Goal: Task Accomplishment & Management: Manage account settings

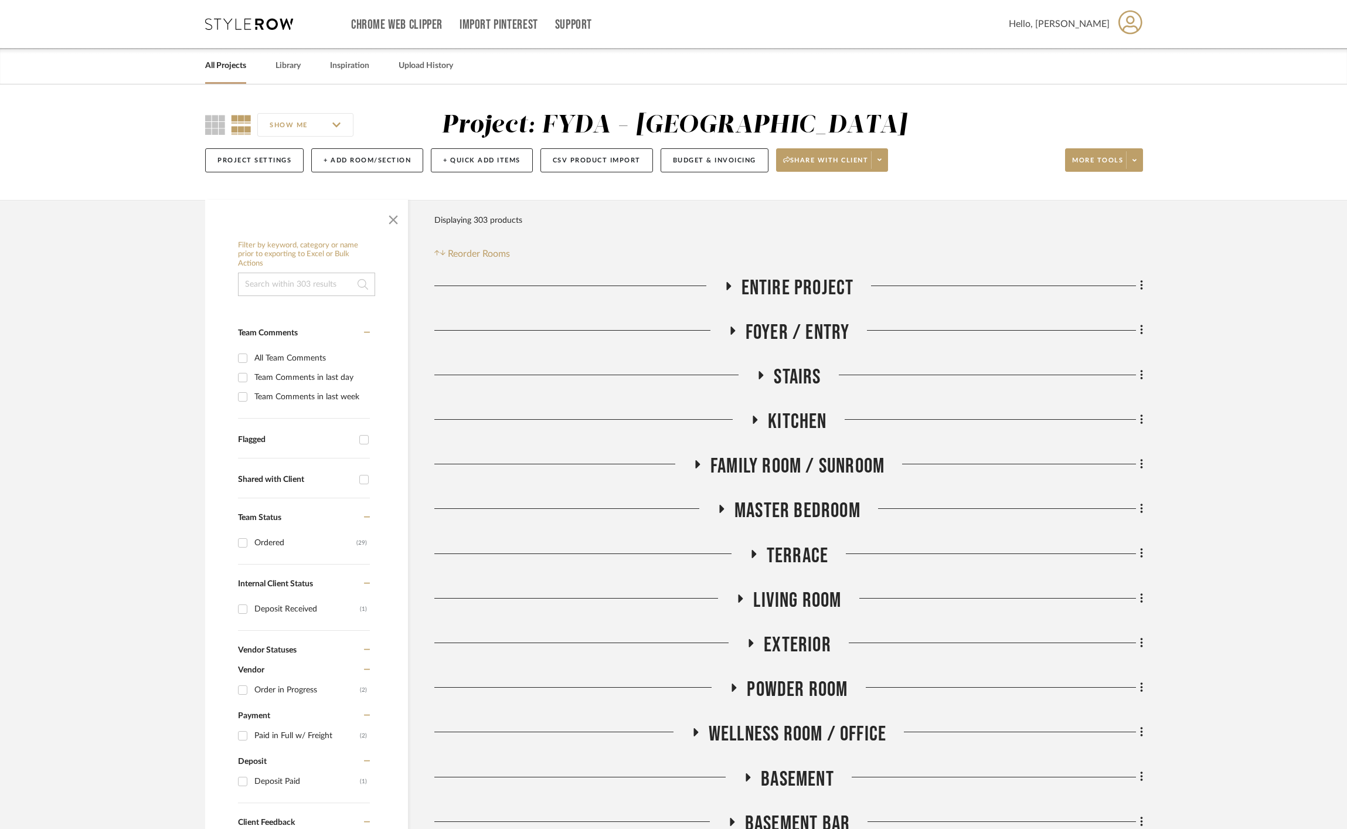
click at [253, 28] on icon at bounding box center [249, 24] width 88 height 12
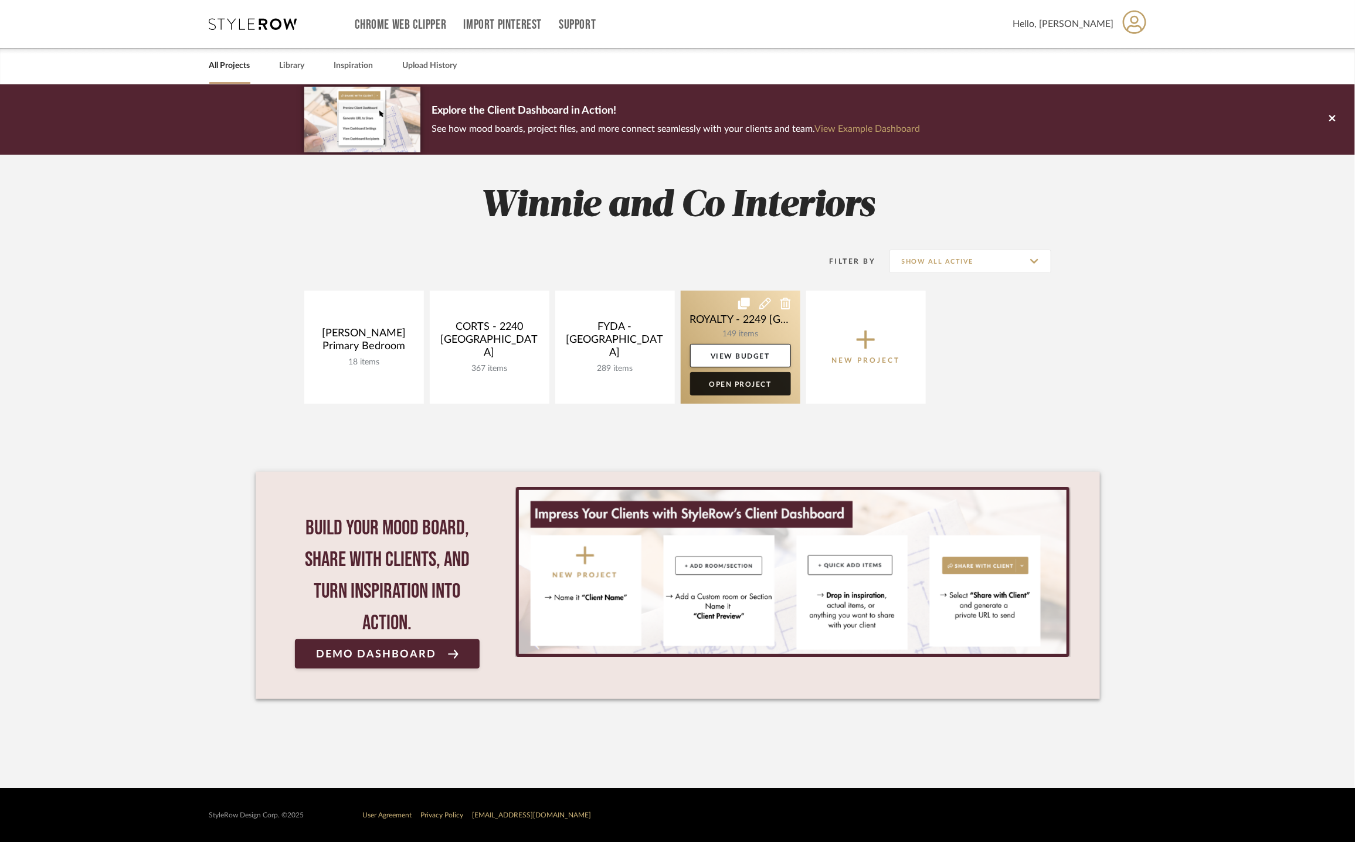
click at [732, 387] on link "Open Project" at bounding box center [740, 383] width 101 height 23
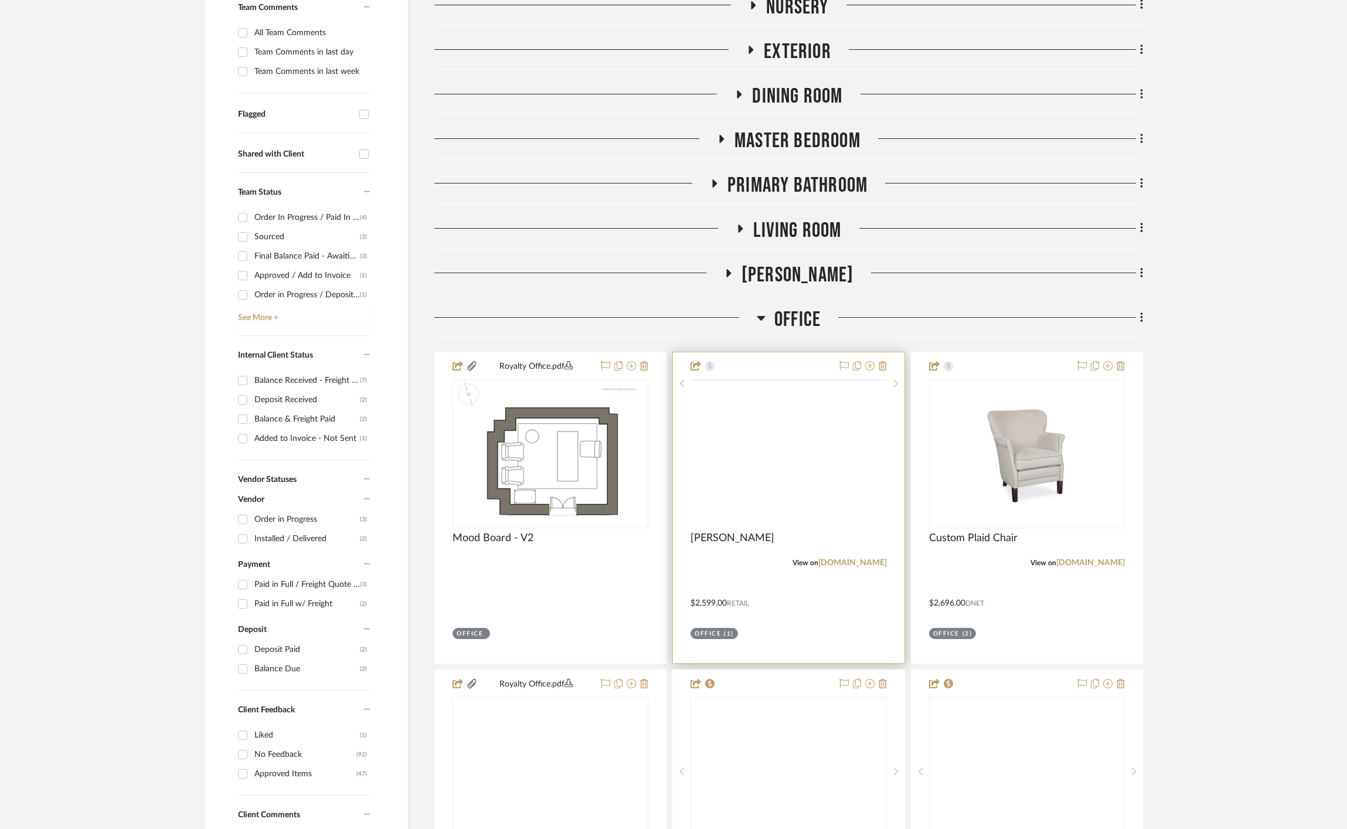
scroll to position [369, 0]
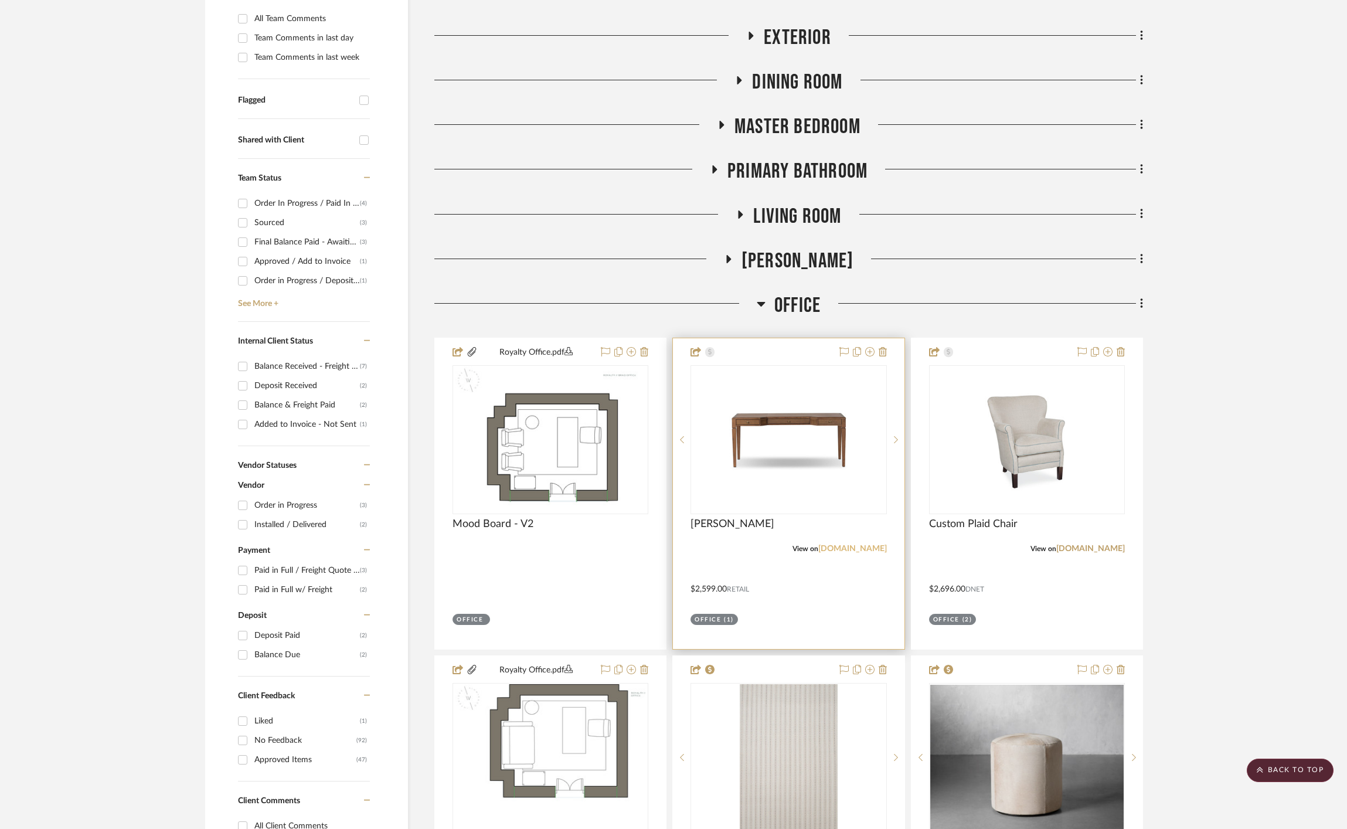
click at [858, 545] on link "[DOMAIN_NAME]" at bounding box center [852, 549] width 69 height 8
click at [1091, 545] on link "[DOMAIN_NAME]" at bounding box center [1090, 549] width 69 height 8
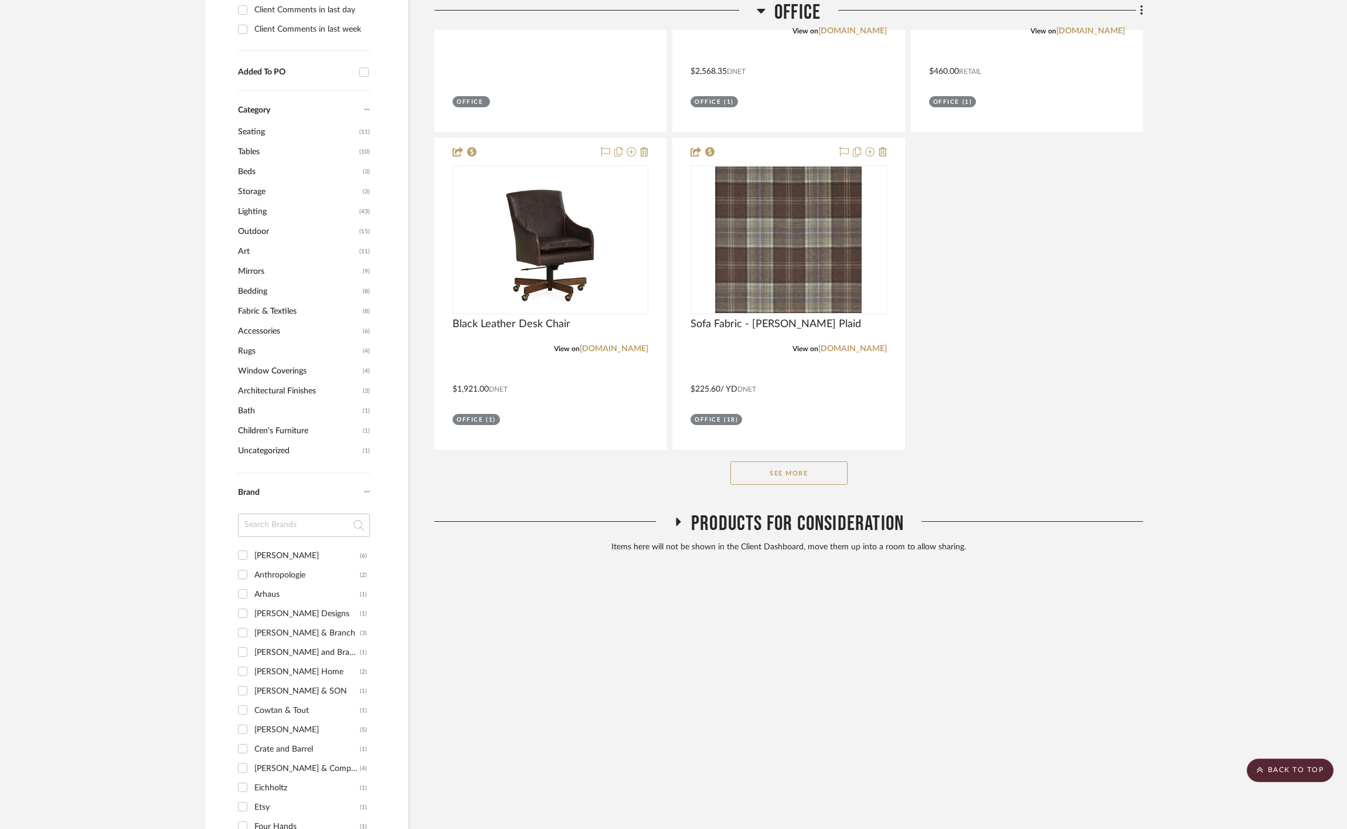
click at [824, 461] on button "See More" at bounding box center [788, 472] width 117 height 23
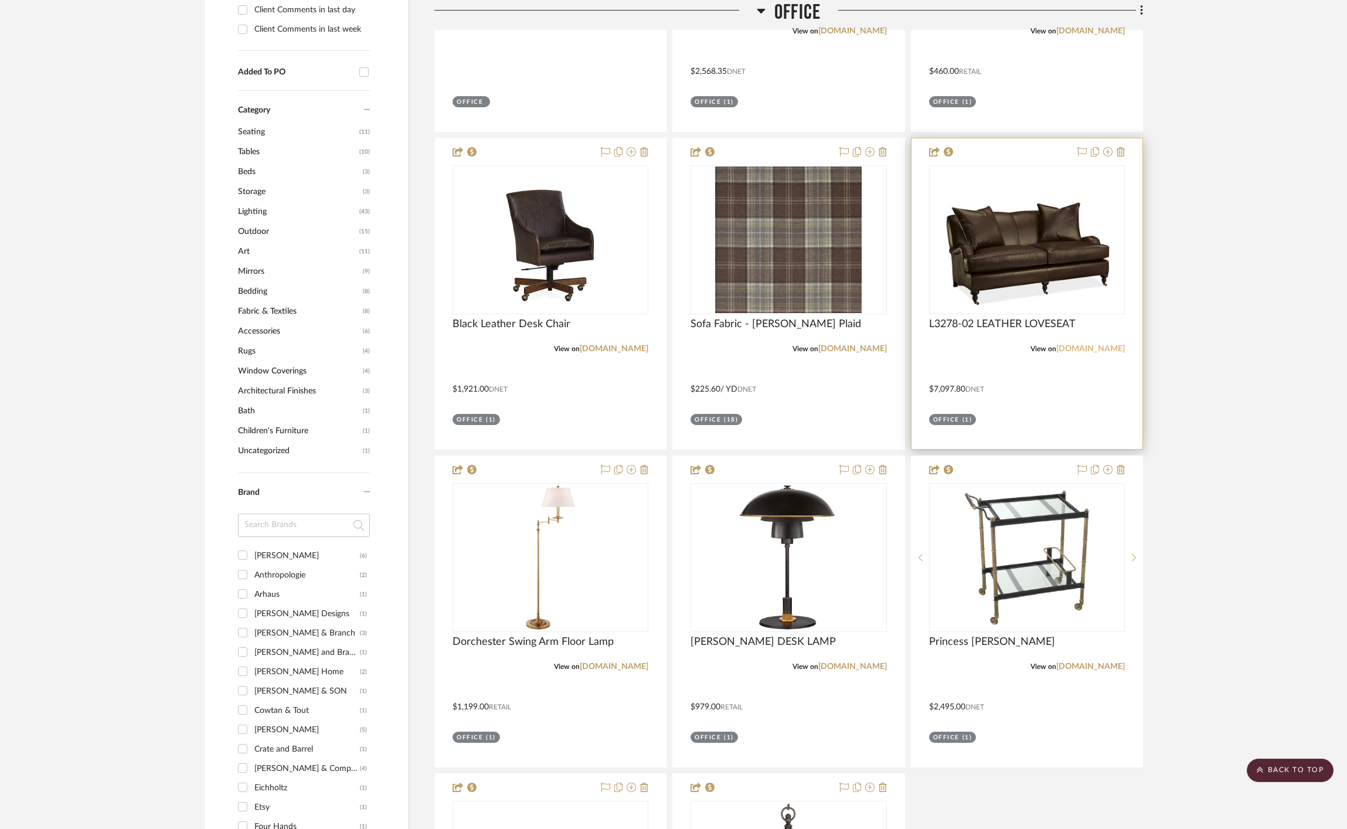
click at [1099, 345] on link "[DOMAIN_NAME]" at bounding box center [1090, 349] width 69 height 8
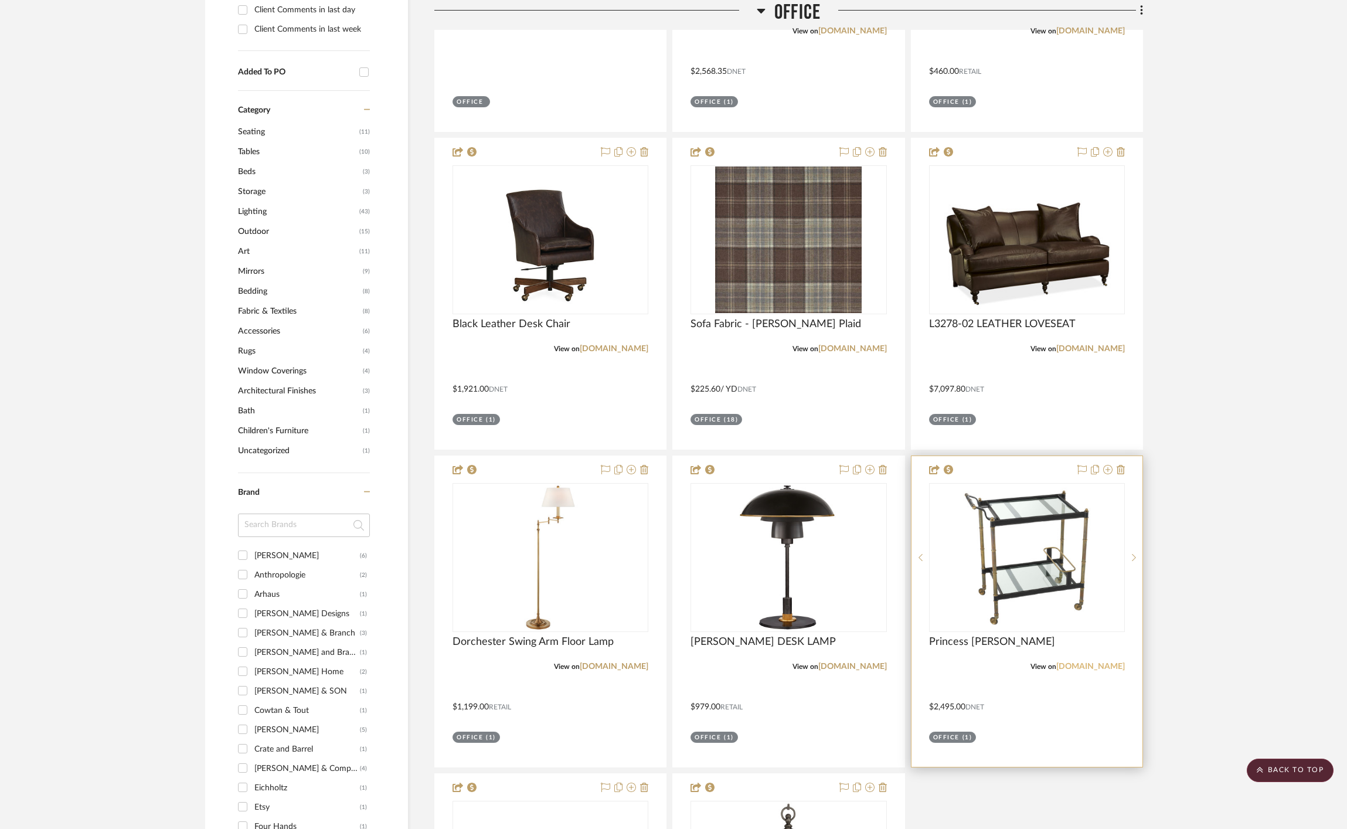
click at [1121, 662] on link "[DOMAIN_NAME]" at bounding box center [1090, 666] width 69 height 8
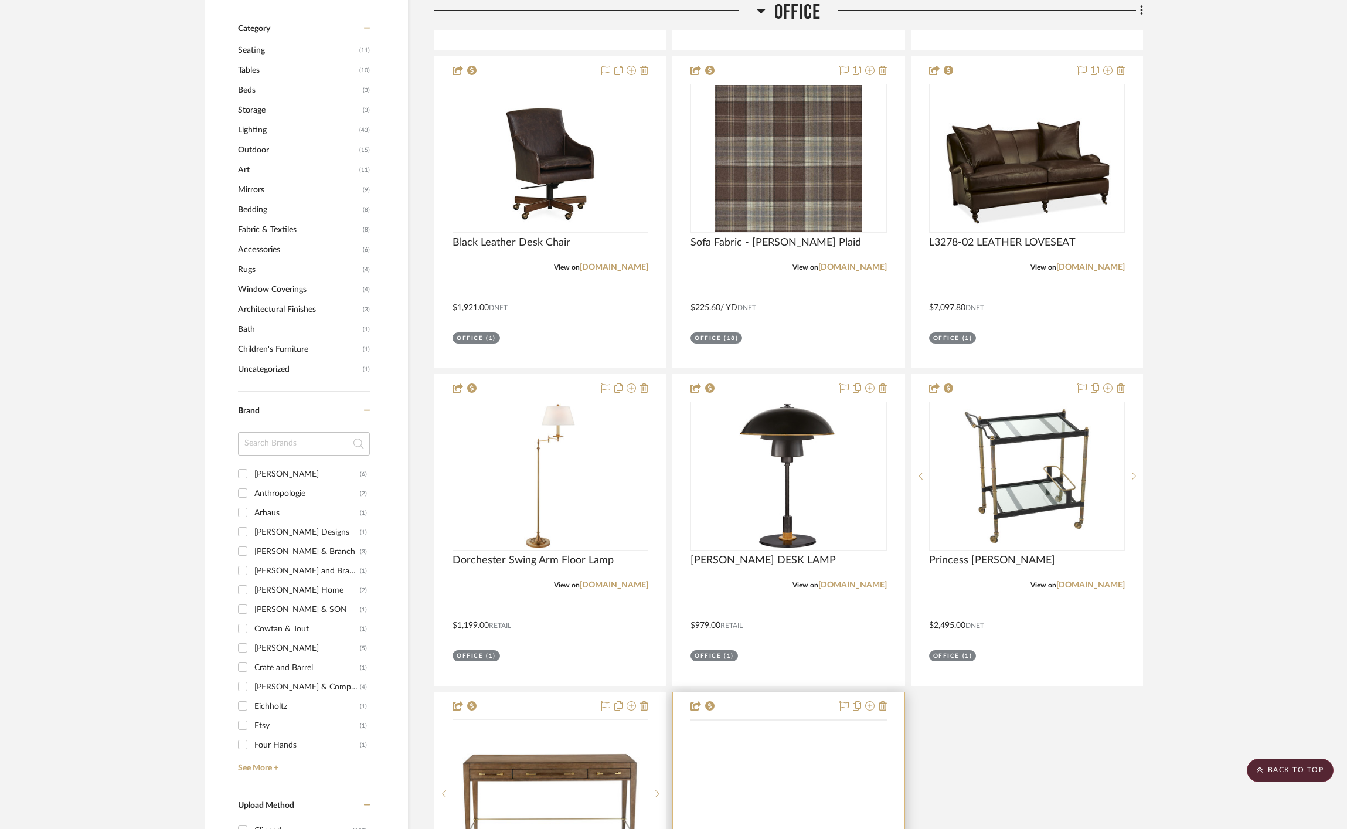
scroll to position [1580, 0]
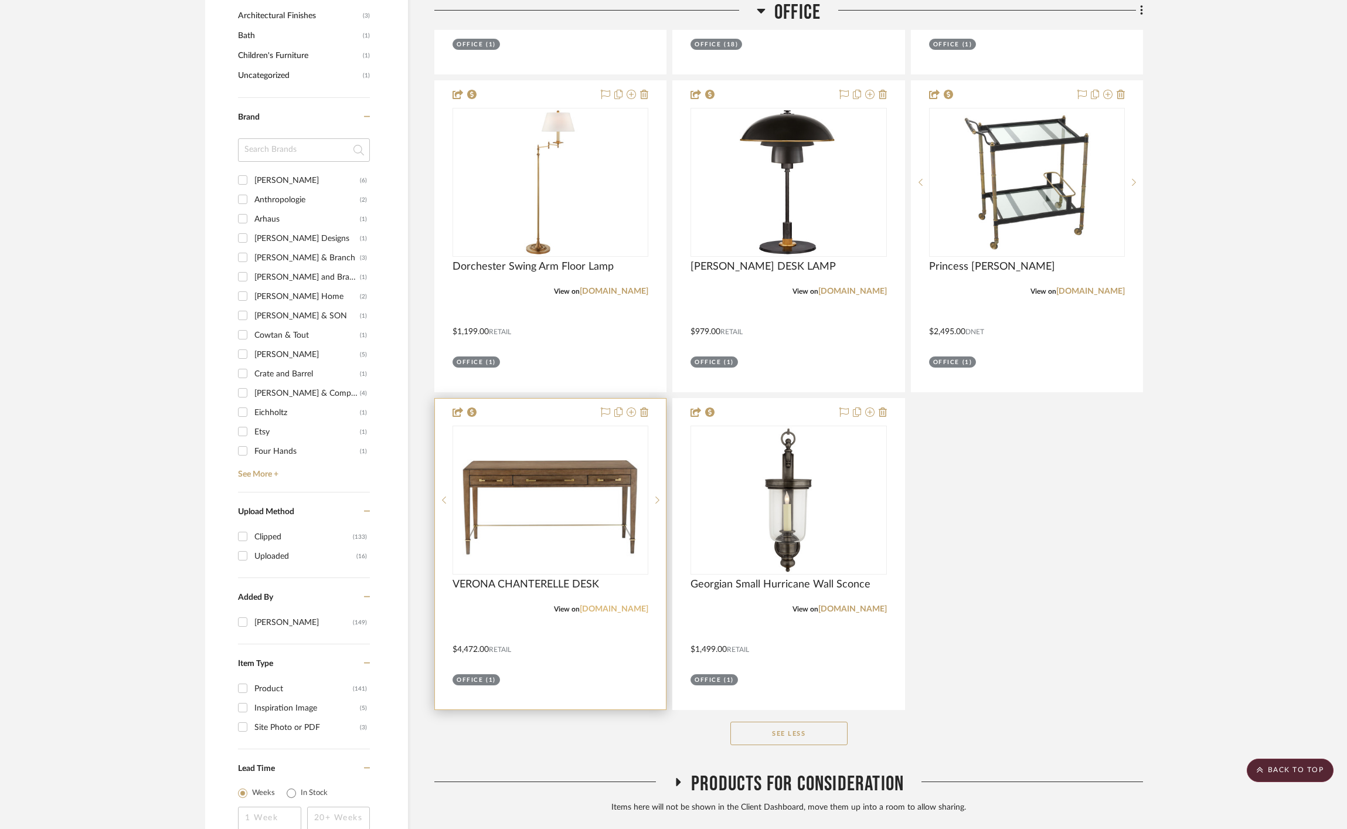
click at [621, 605] on link "[DOMAIN_NAME]" at bounding box center [614, 609] width 69 height 8
click at [579, 463] on img "0" at bounding box center [550, 500] width 193 height 135
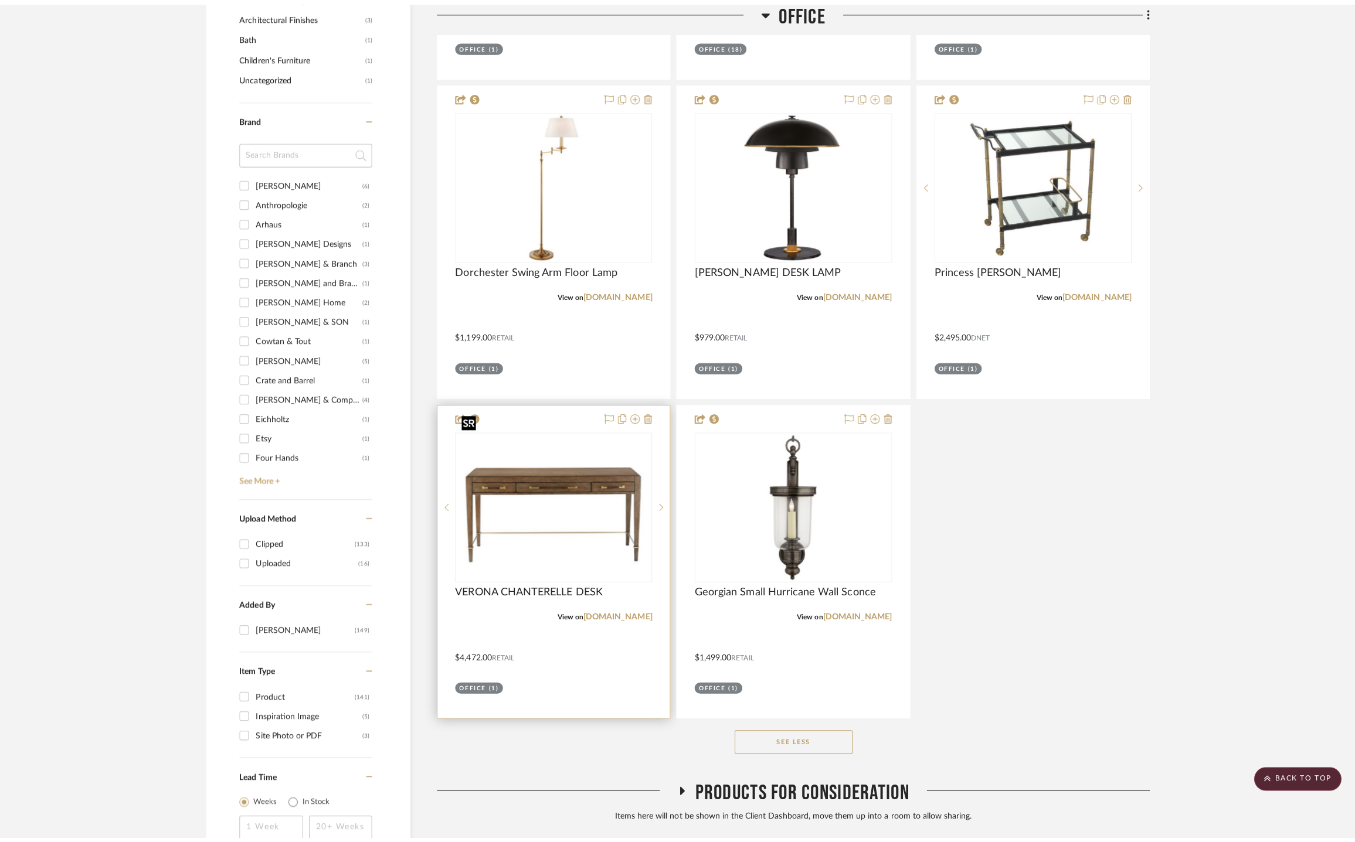
scroll to position [0, 0]
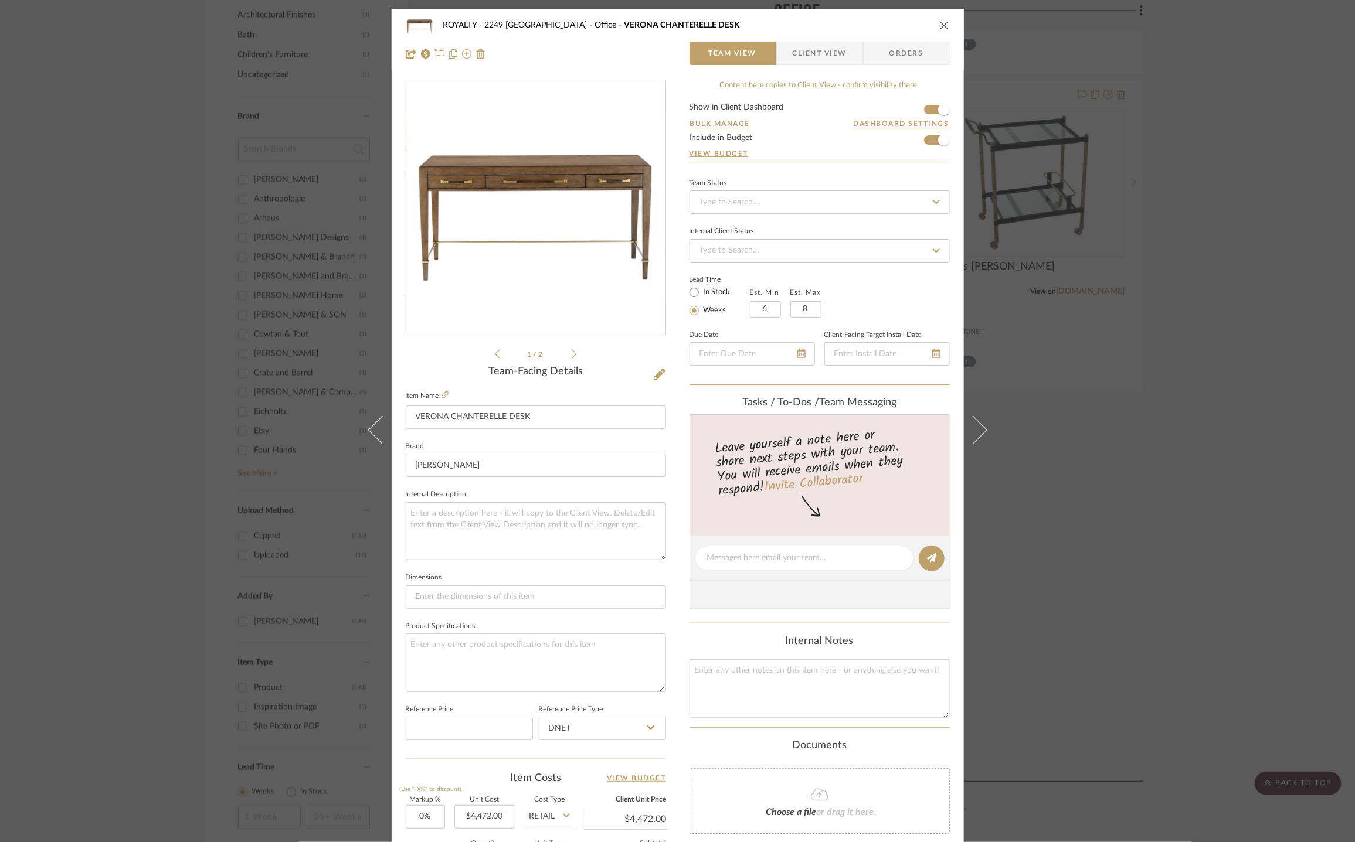
click at [463, 583] on fieldset "Dimensions" at bounding box center [536, 589] width 260 height 39
click at [460, 600] on input at bounding box center [536, 597] width 260 height 23
paste input "Dimensions: 60" W | 29.6" D | 30.5" H"
type input "Dimensions: 60" W | 29.6" D | 30.5" H"
click at [828, 55] on span "Client View" at bounding box center [820, 53] width 54 height 23
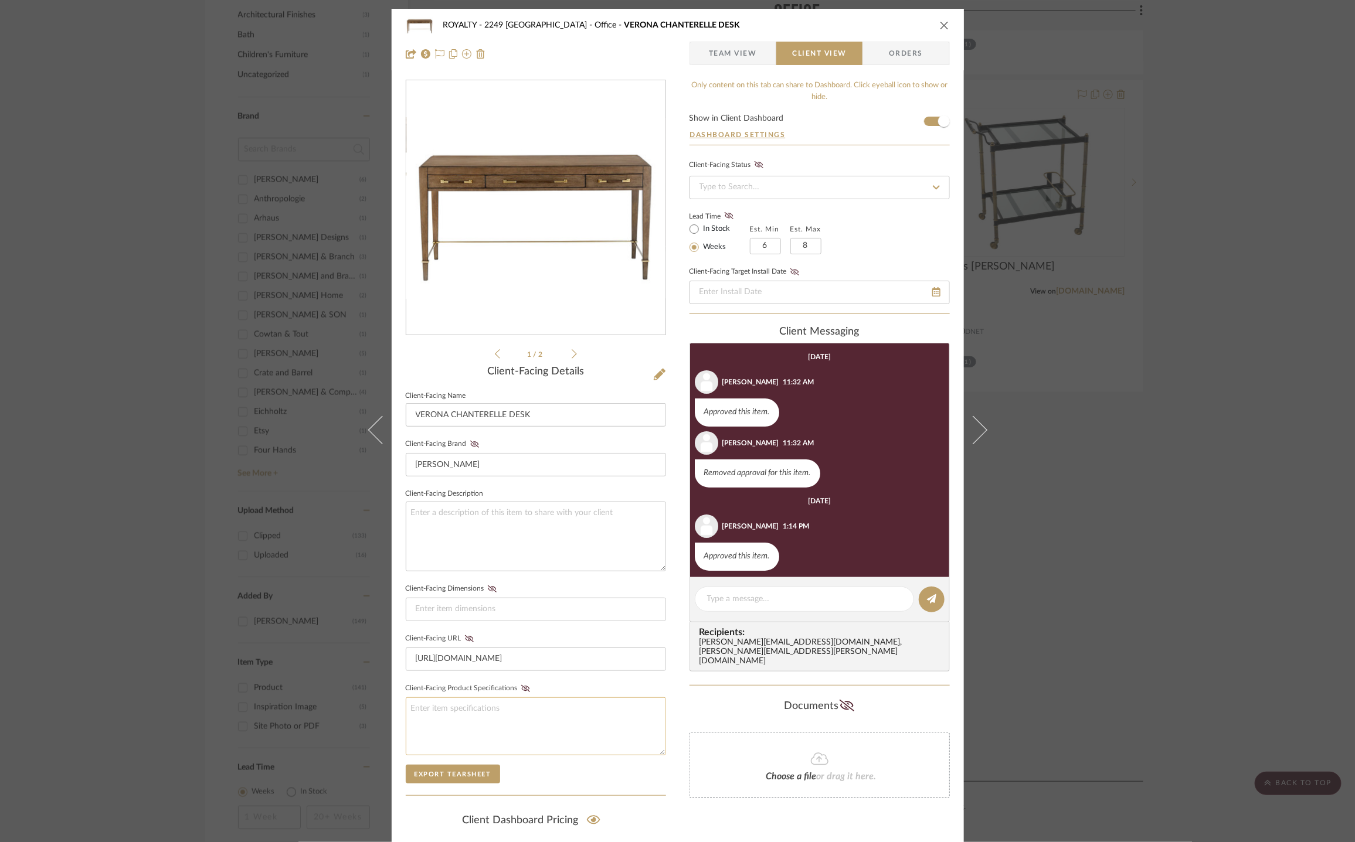
type input "Dimensions: 60" W | 29.6" D | 30.5" H"
click at [494, 587] on fa-icon at bounding box center [492, 589] width 15 height 7
click at [940, 21] on icon "close" at bounding box center [944, 25] width 9 height 9
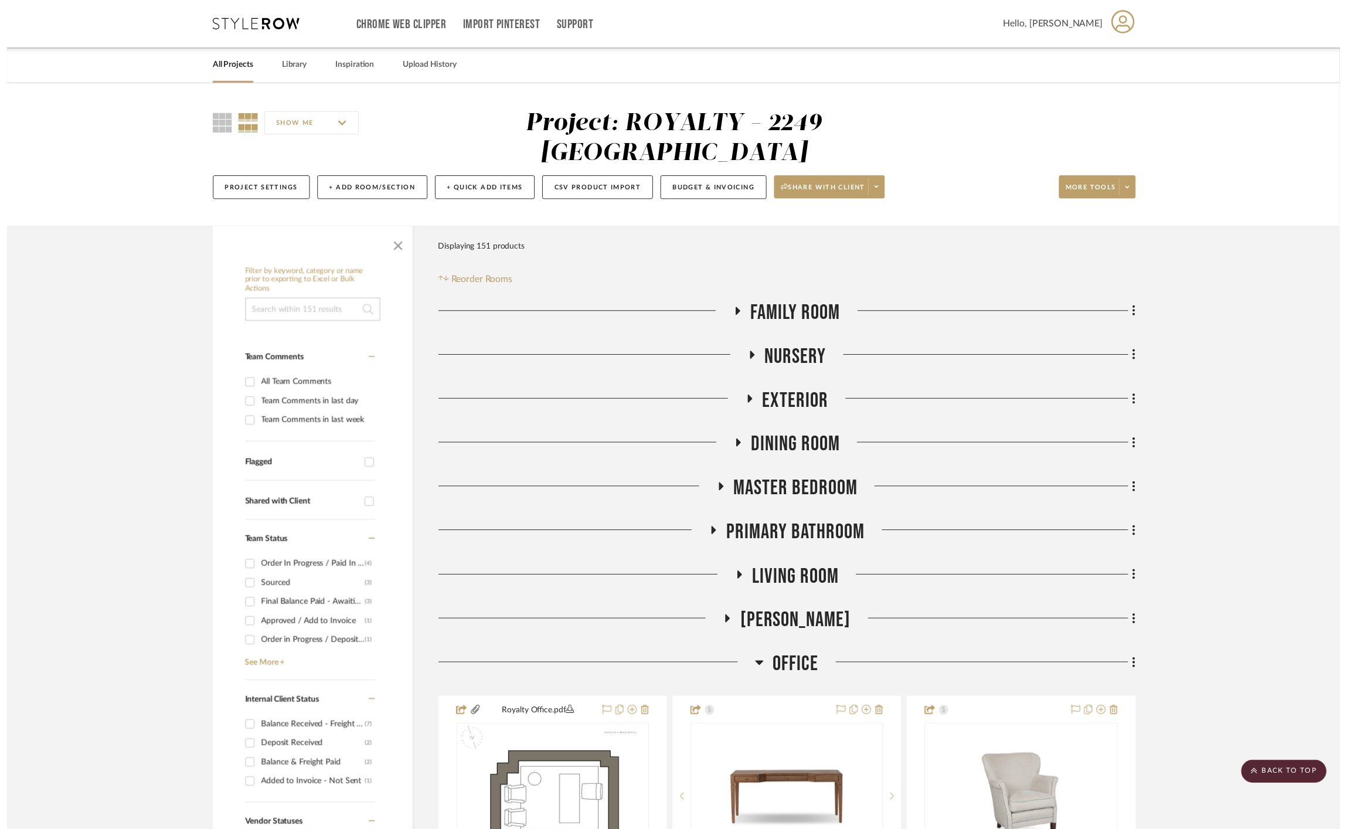
scroll to position [1580, 0]
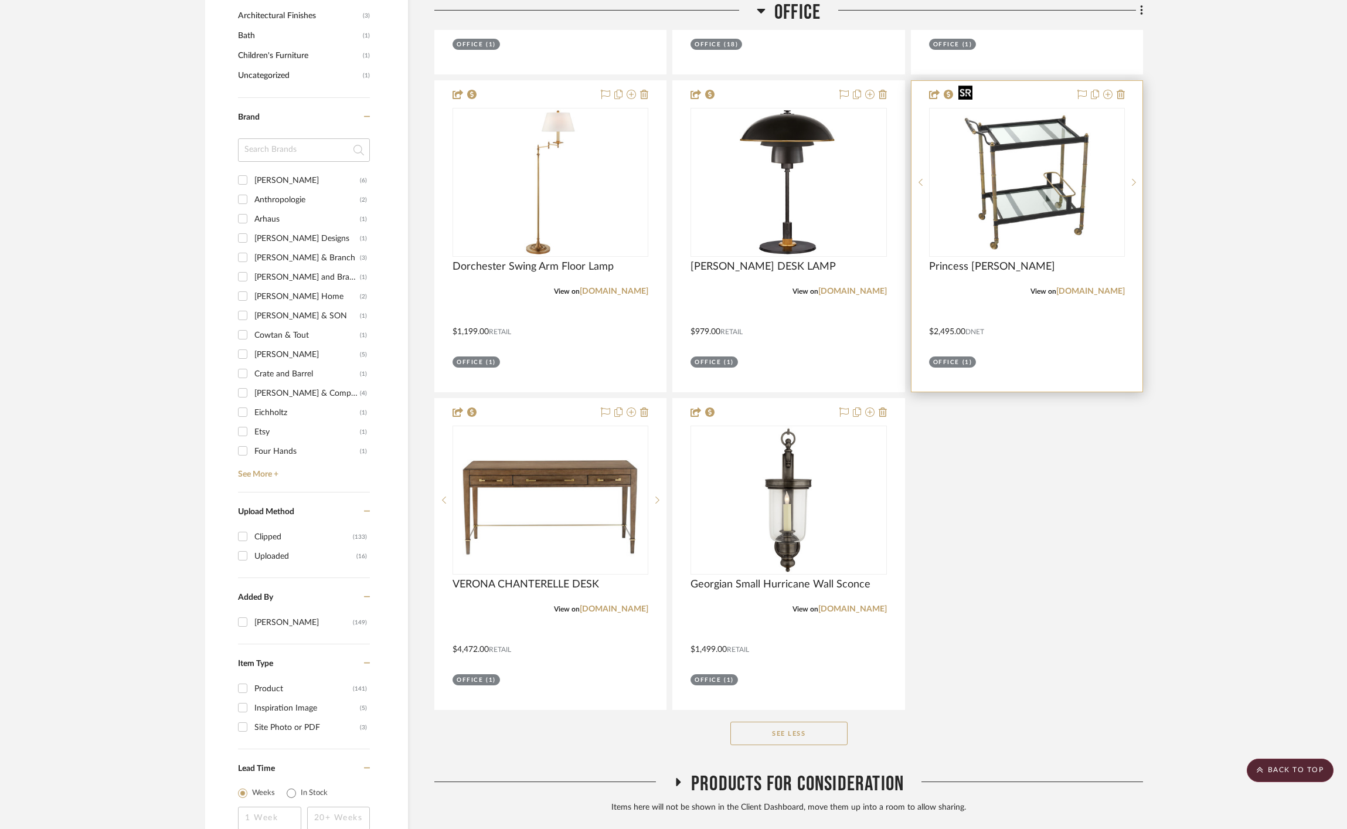
click at [1048, 197] on img "0" at bounding box center [1027, 182] width 147 height 147
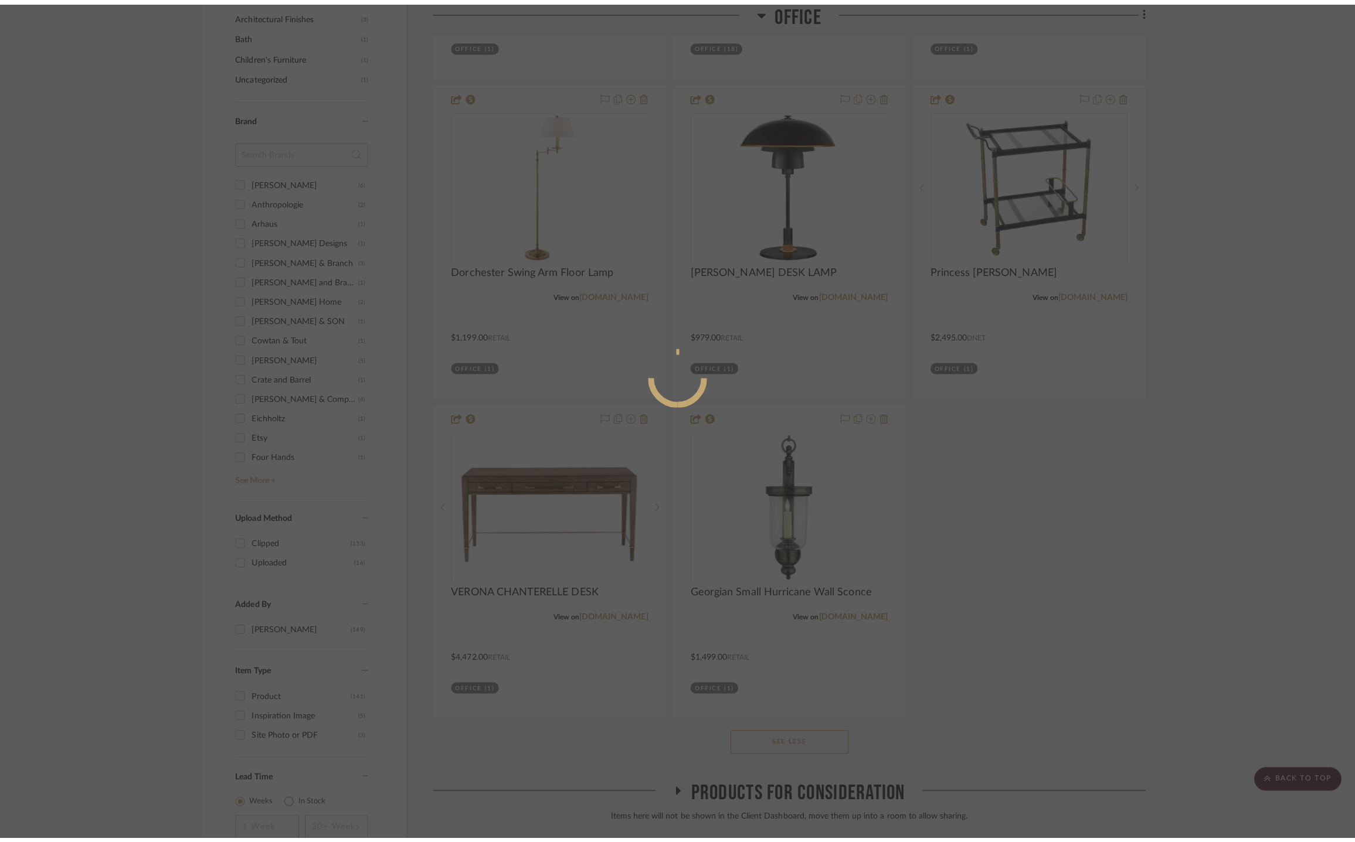
scroll to position [0, 0]
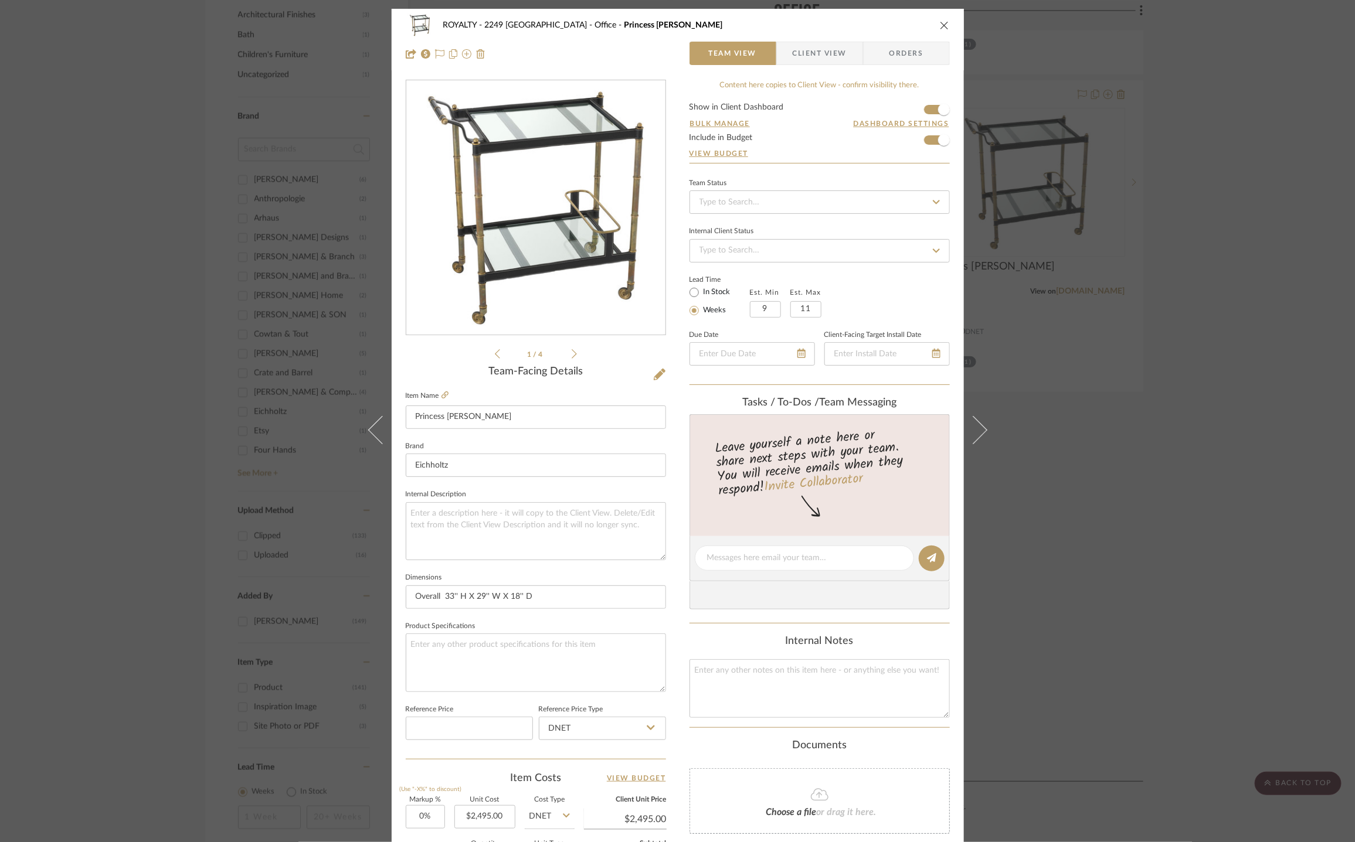
click at [814, 45] on span "Client View" at bounding box center [820, 53] width 54 height 23
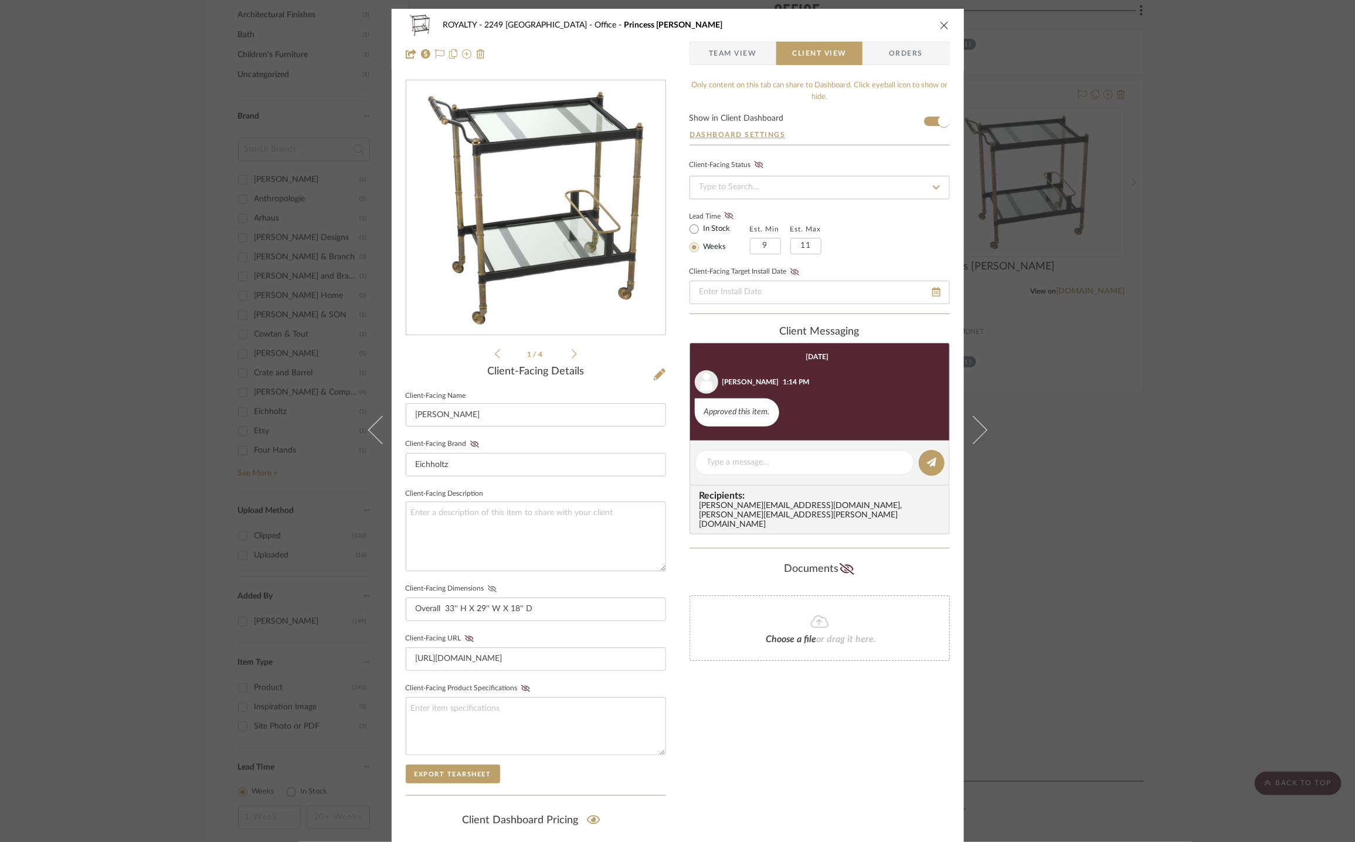
click at [492, 586] on fa-icon at bounding box center [492, 589] width 15 height 7
click at [942, 22] on icon "close" at bounding box center [944, 25] width 9 height 9
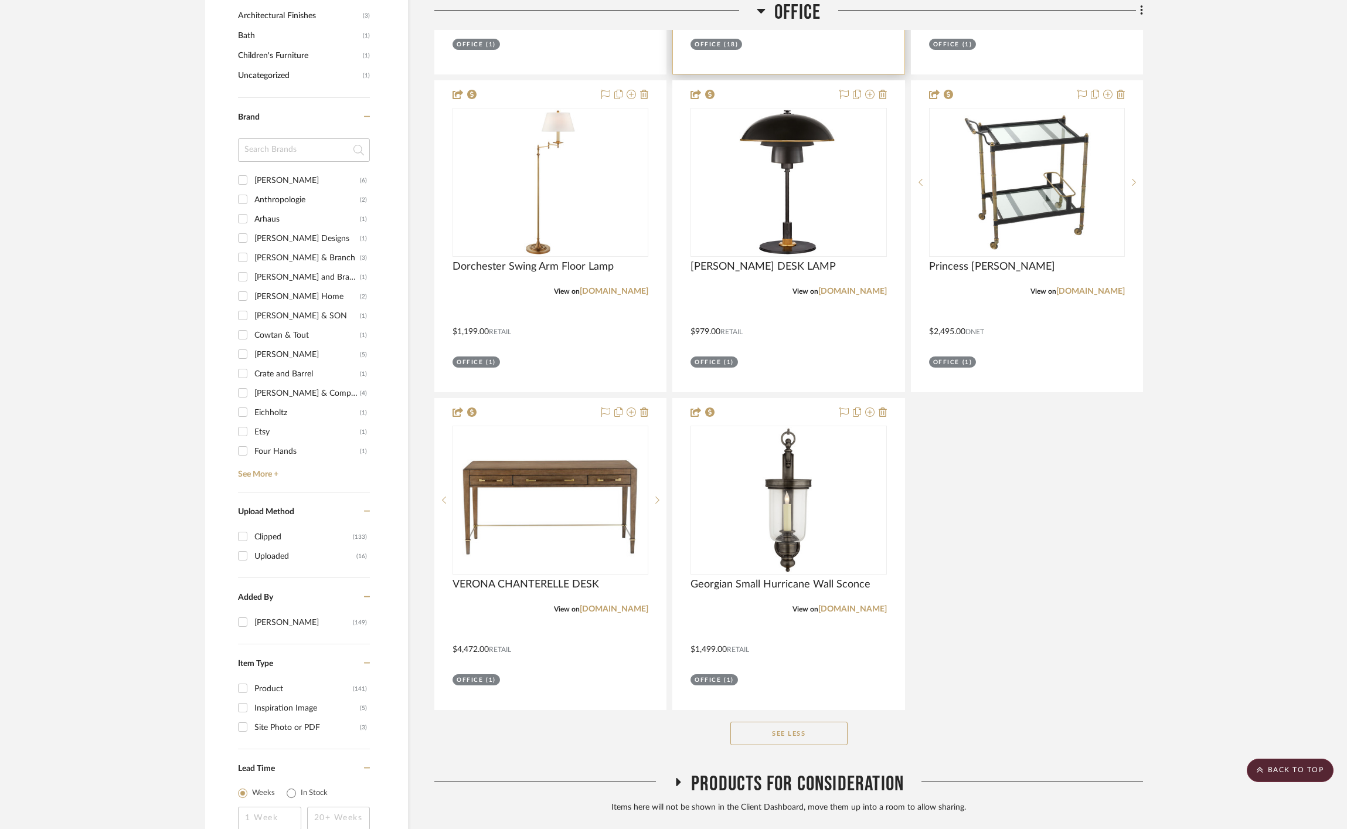
scroll to position [1185, 0]
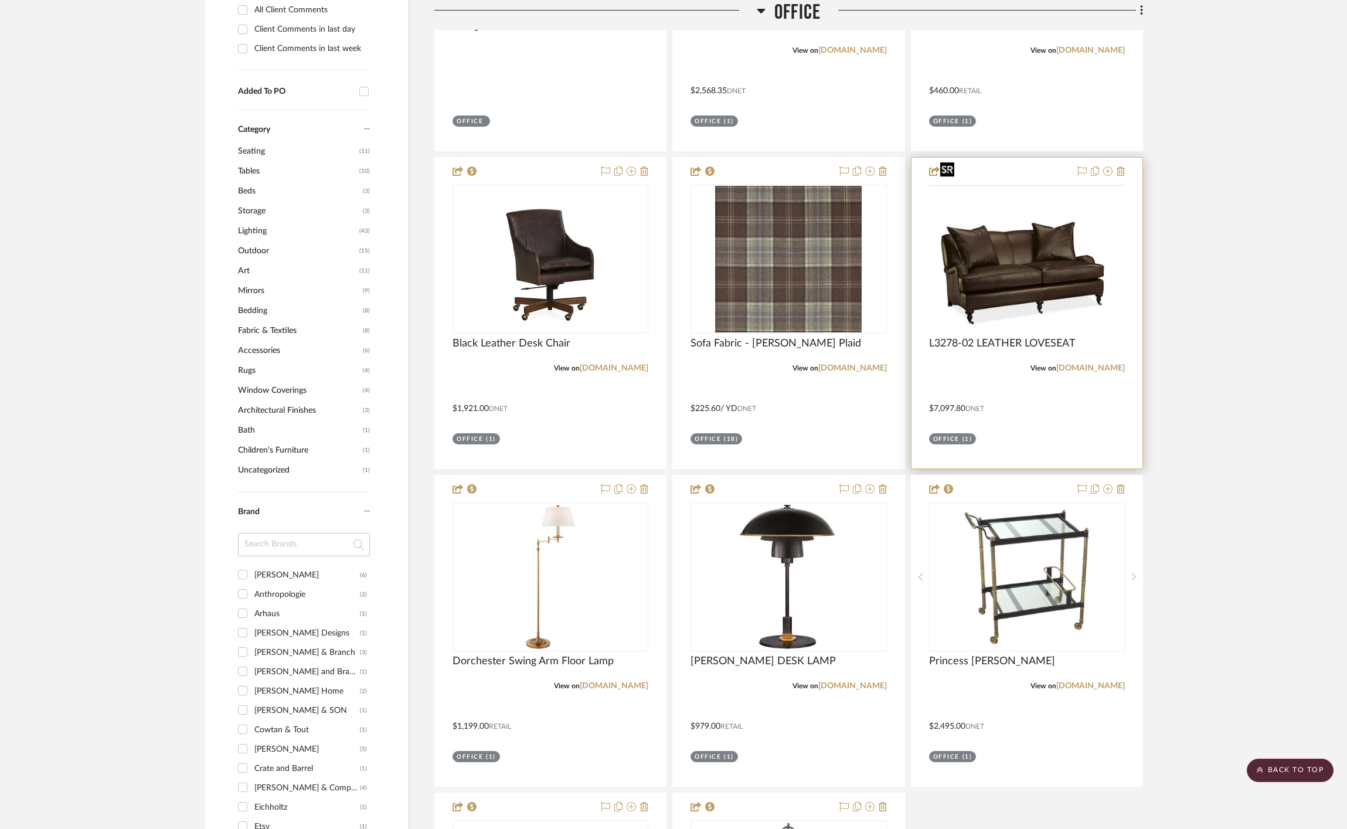
click at [0, 0] on img at bounding box center [0, 0] width 0 height 0
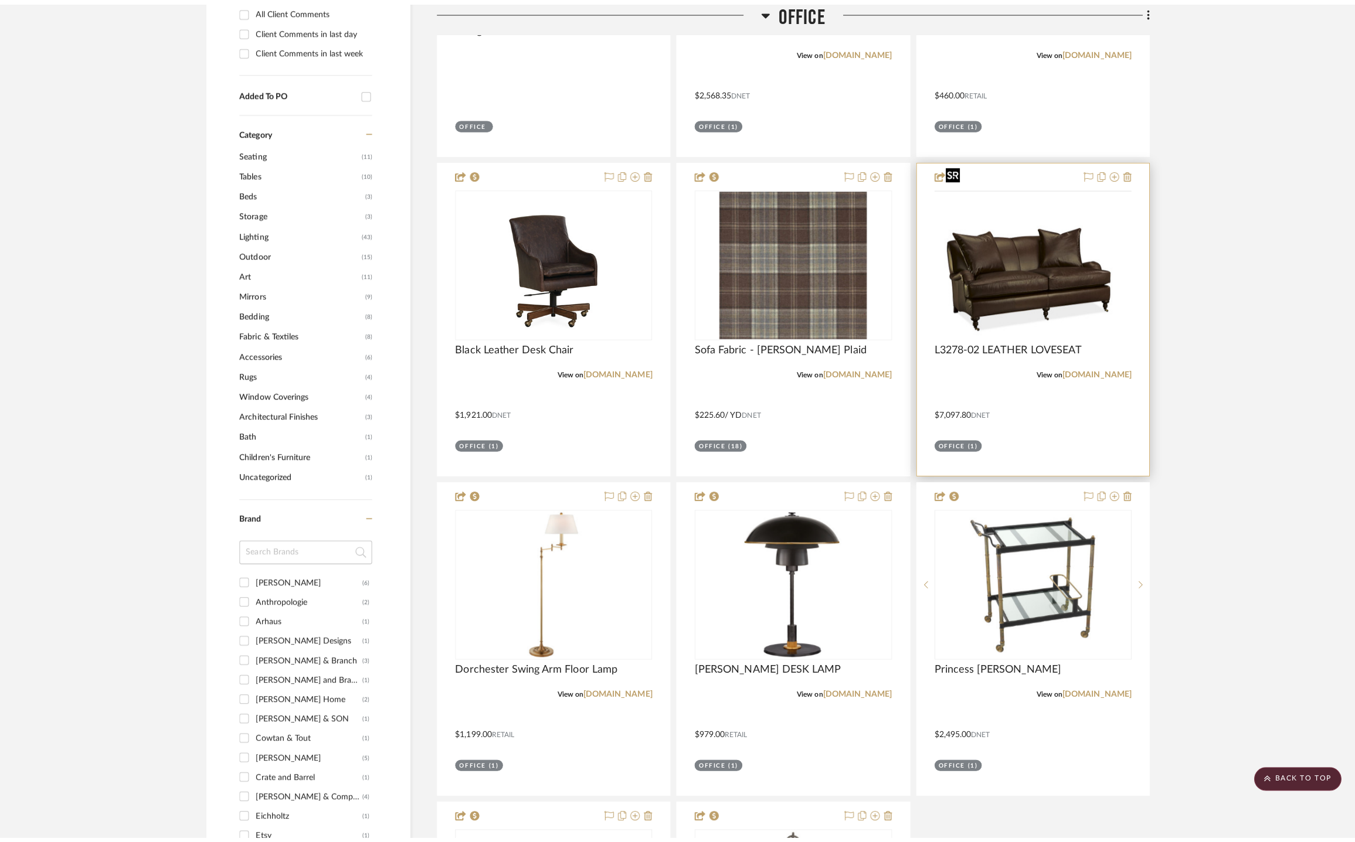
scroll to position [0, 0]
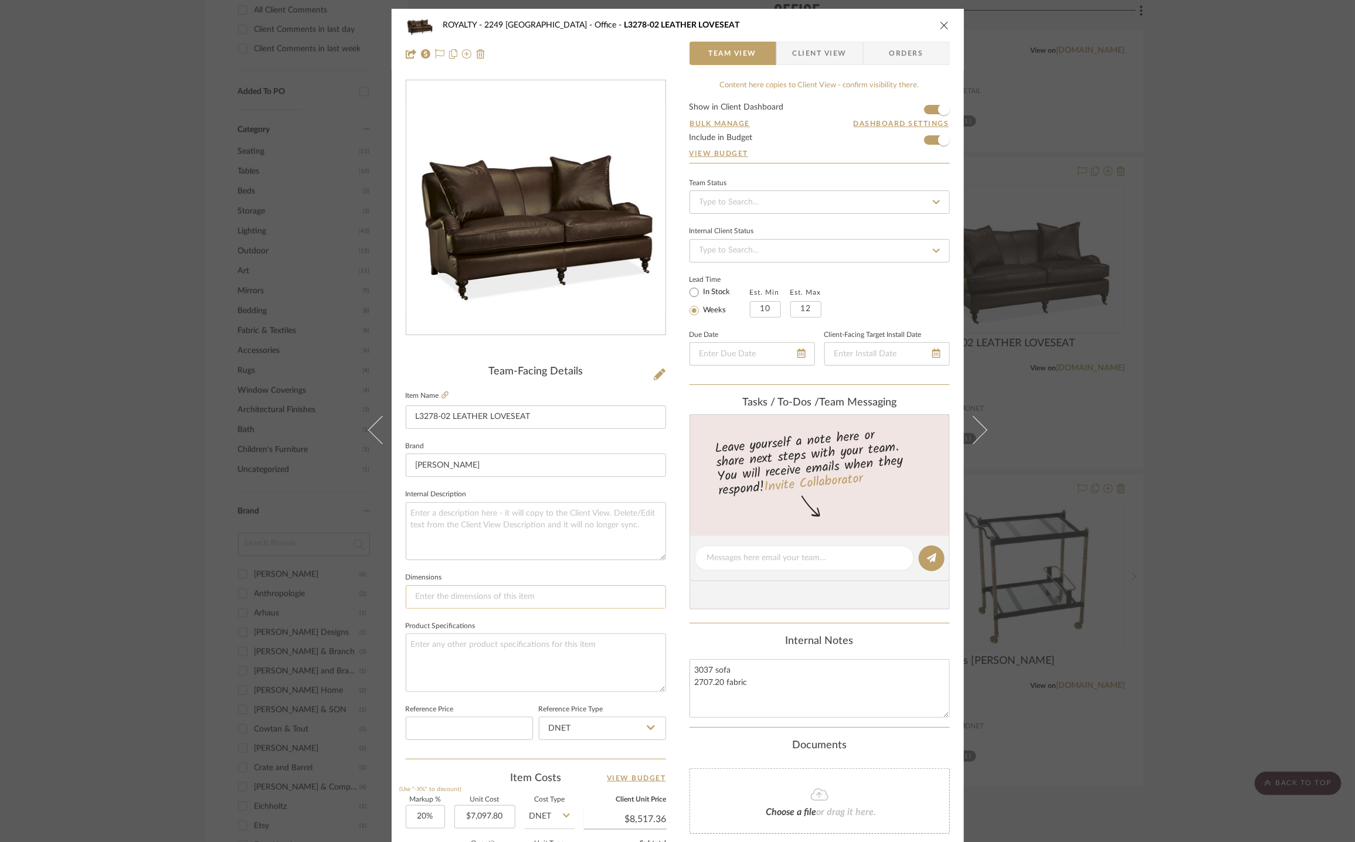
click at [449, 601] on input at bounding box center [536, 597] width 260 height 23
paste input "OVERALL: W61 D42 H34"
type input "OVERALL: W61 D42 H34"
click at [832, 46] on span "Client View" at bounding box center [820, 53] width 54 height 23
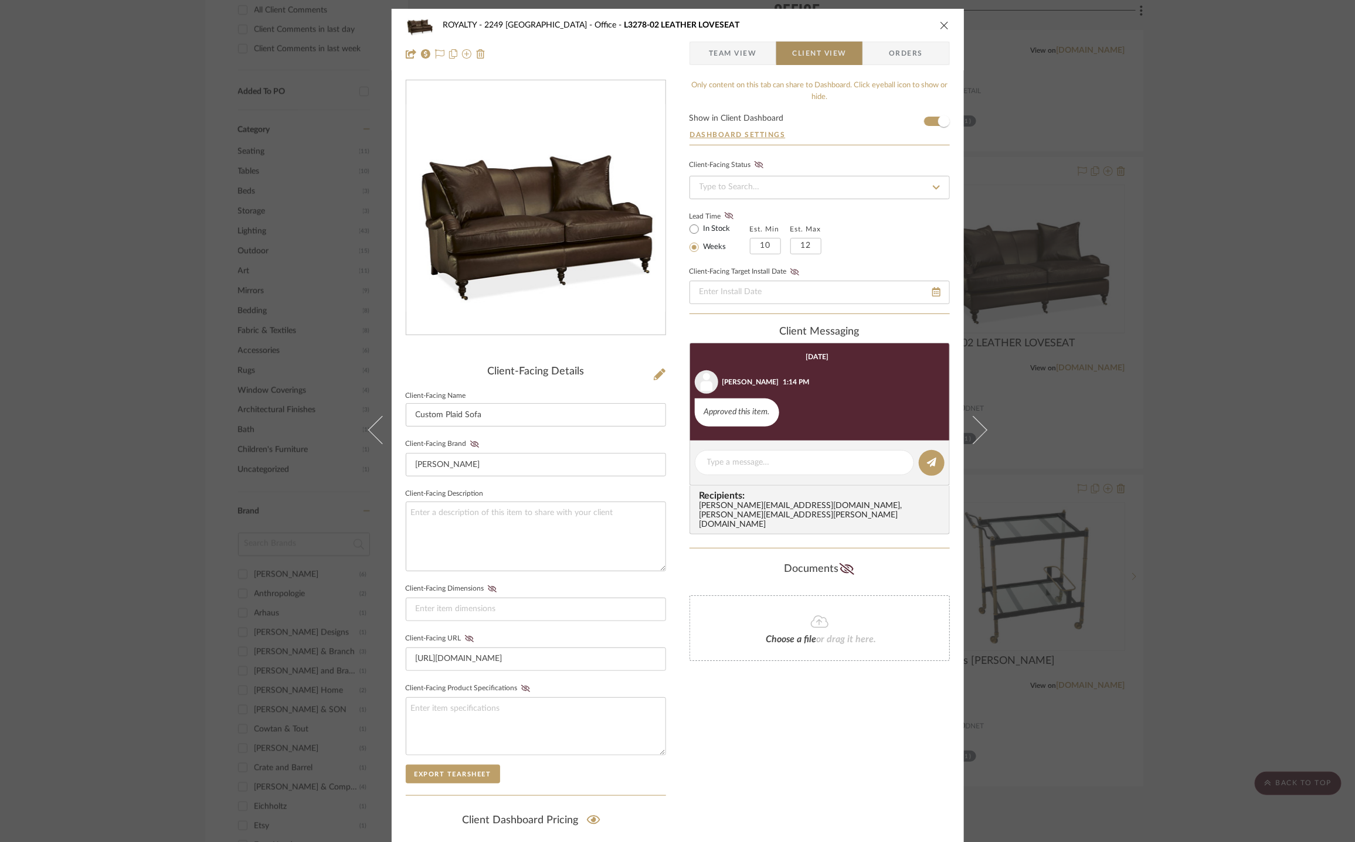
type input "OVERALL: W61 D42 H34"
click at [489, 587] on icon at bounding box center [491, 589] width 9 height 7
click at [539, 612] on input "OVERALL: W61 D42 H34" at bounding box center [536, 609] width 260 height 23
paste input "ARM HEIGHT: 21"
type input "OVERALL: W61 D42 H34; ARM HEIGHT: 21"
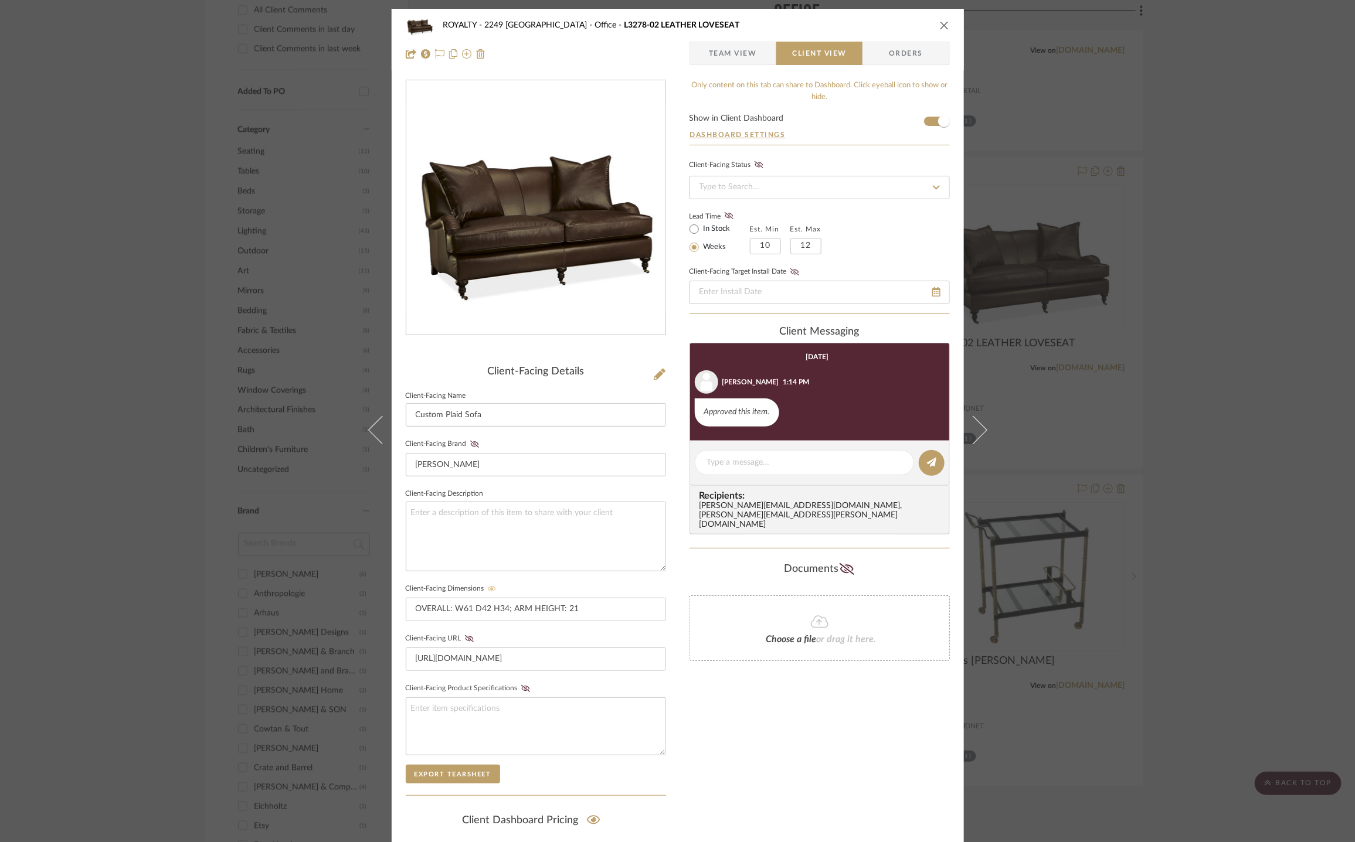
click at [751, 48] on span "Team View" at bounding box center [733, 53] width 48 height 23
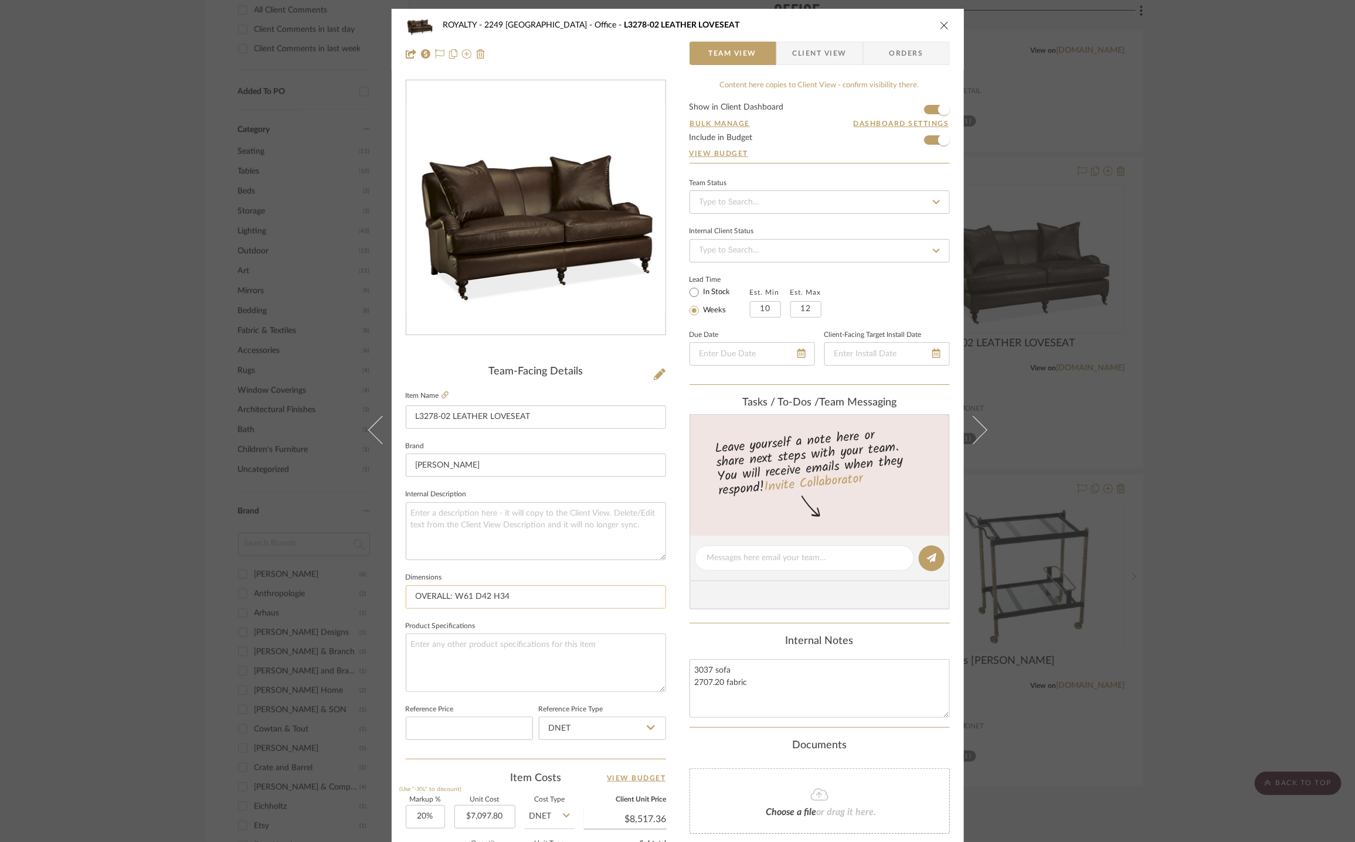
click at [572, 599] on input "OVERALL: W61 D42 H34" at bounding box center [536, 597] width 260 height 23
paste input "ARM HEIGHT: 21"
type input "OVERALL: W61 D42 H34; ARM HEIGHT: 21"
click at [940, 23] on icon "close" at bounding box center [944, 25] width 9 height 9
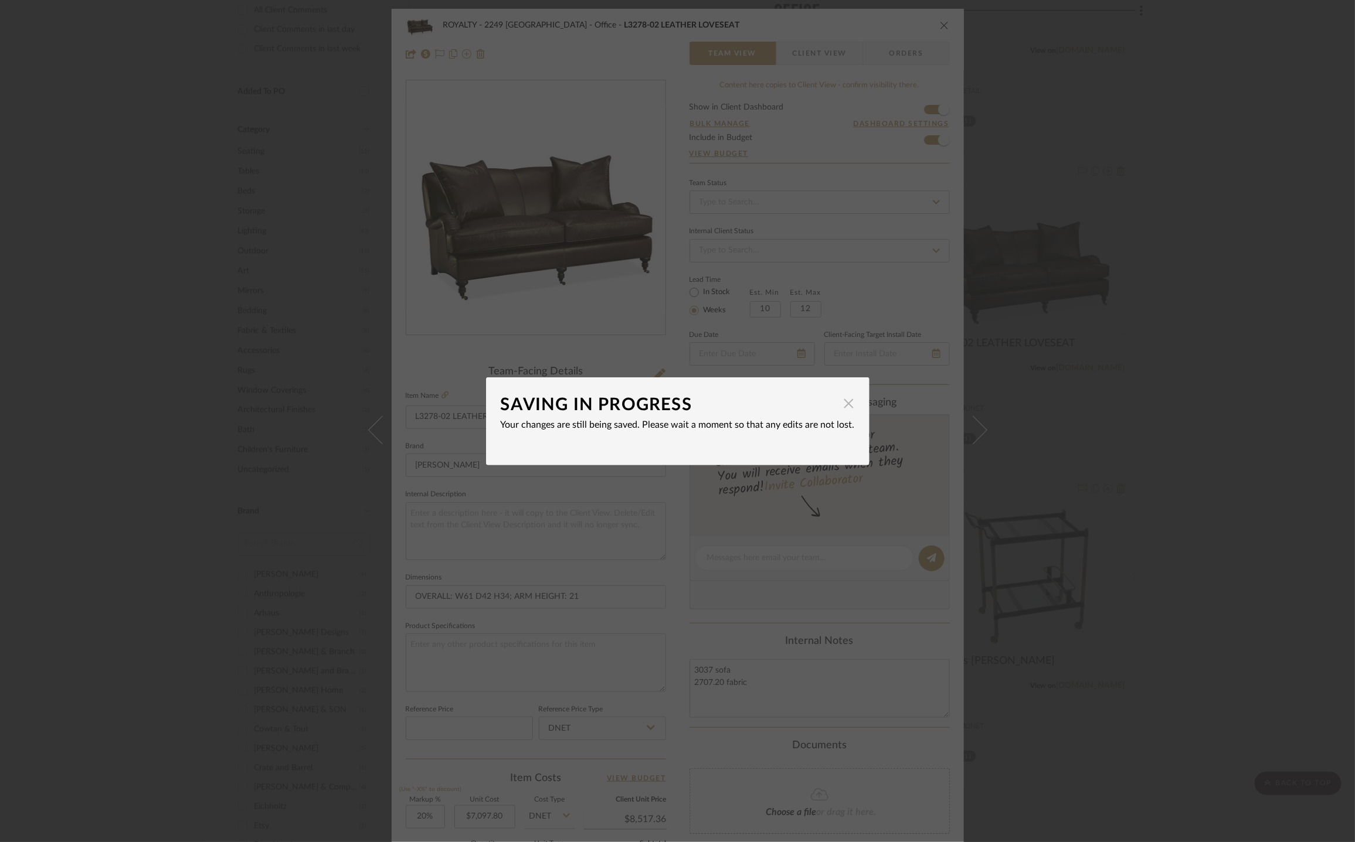
click at [846, 406] on span "button" at bounding box center [848, 403] width 23 height 23
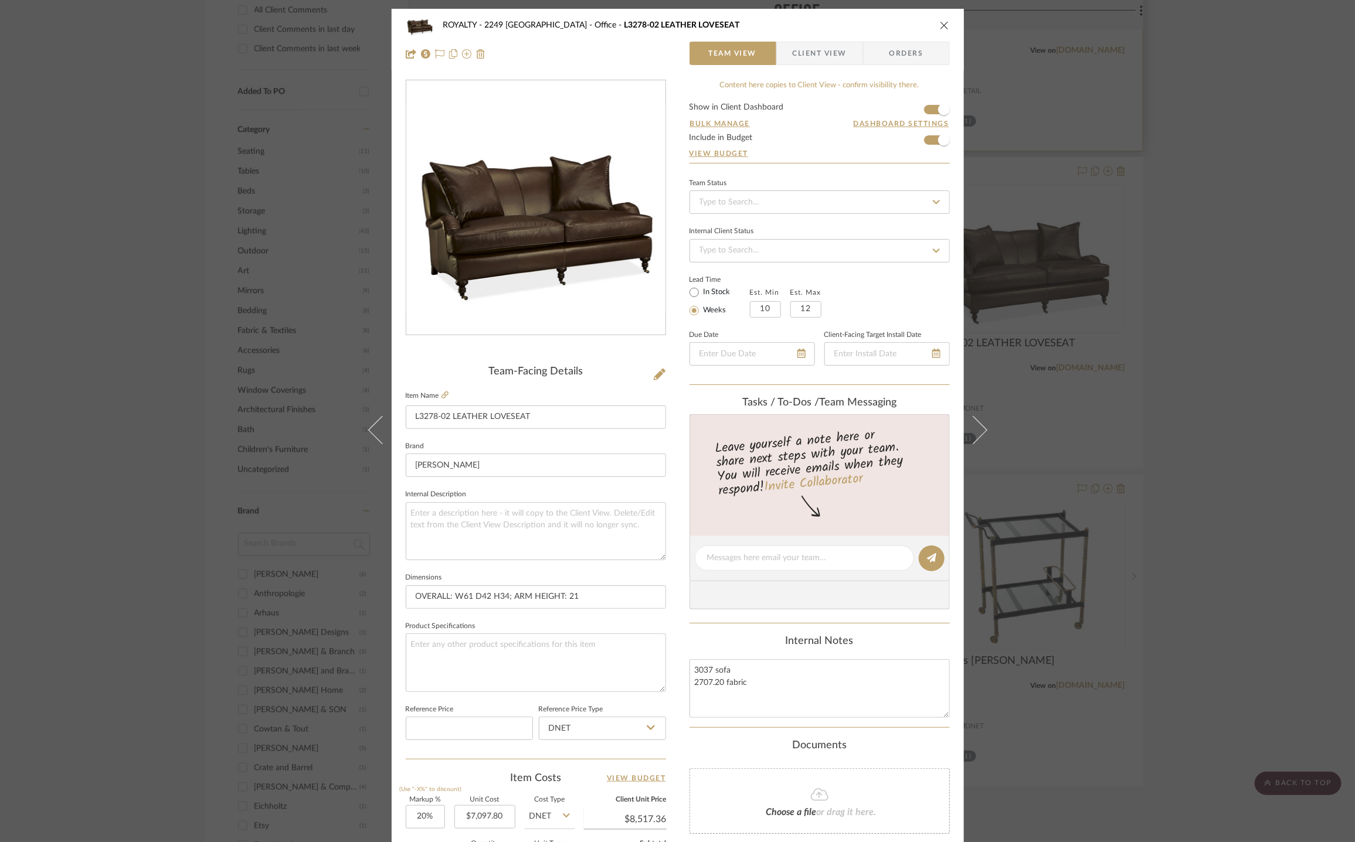
drag, startPoint x: 942, startPoint y: 21, endPoint x: 946, endPoint y: 83, distance: 62.8
click at [940, 20] on button "close" at bounding box center [944, 25] width 11 height 11
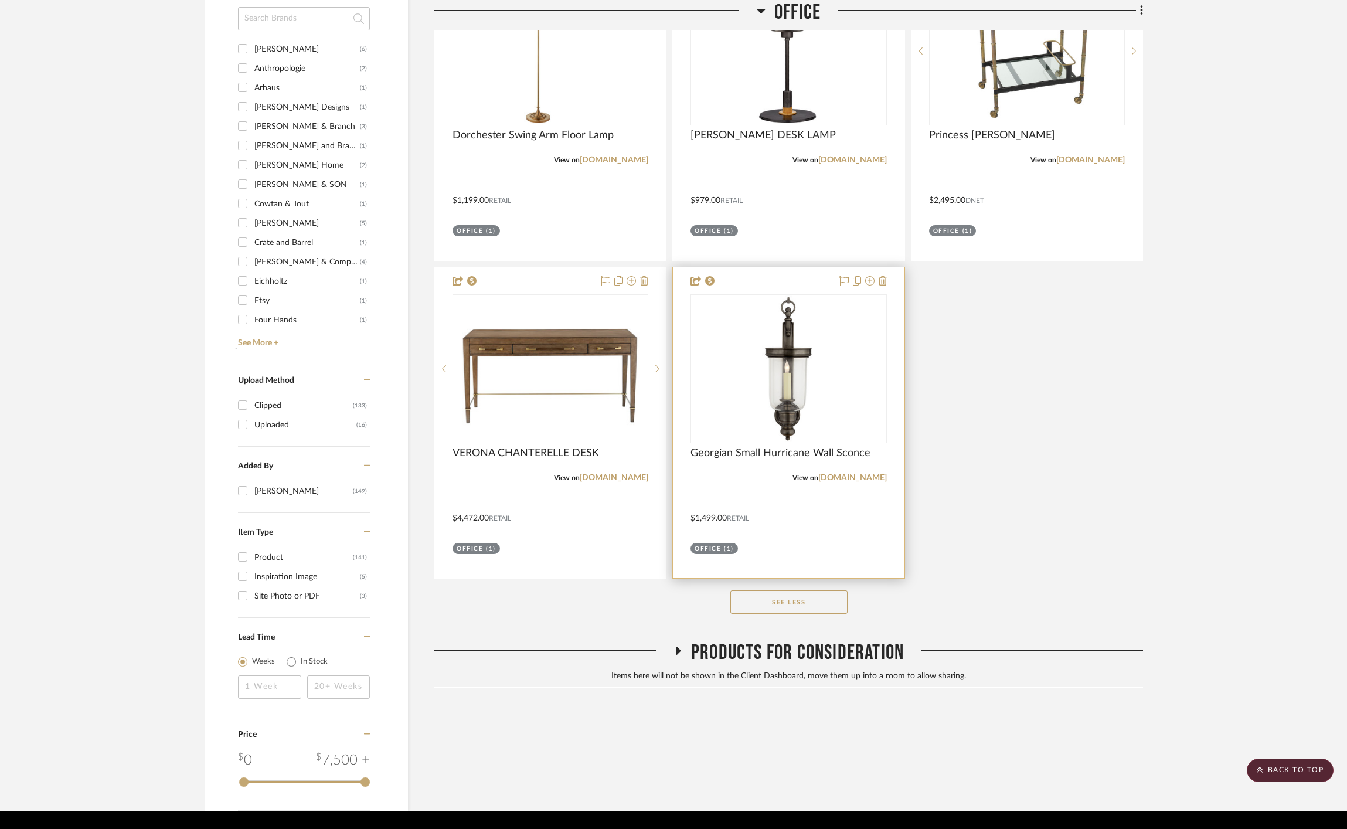
scroll to position [1708, 0]
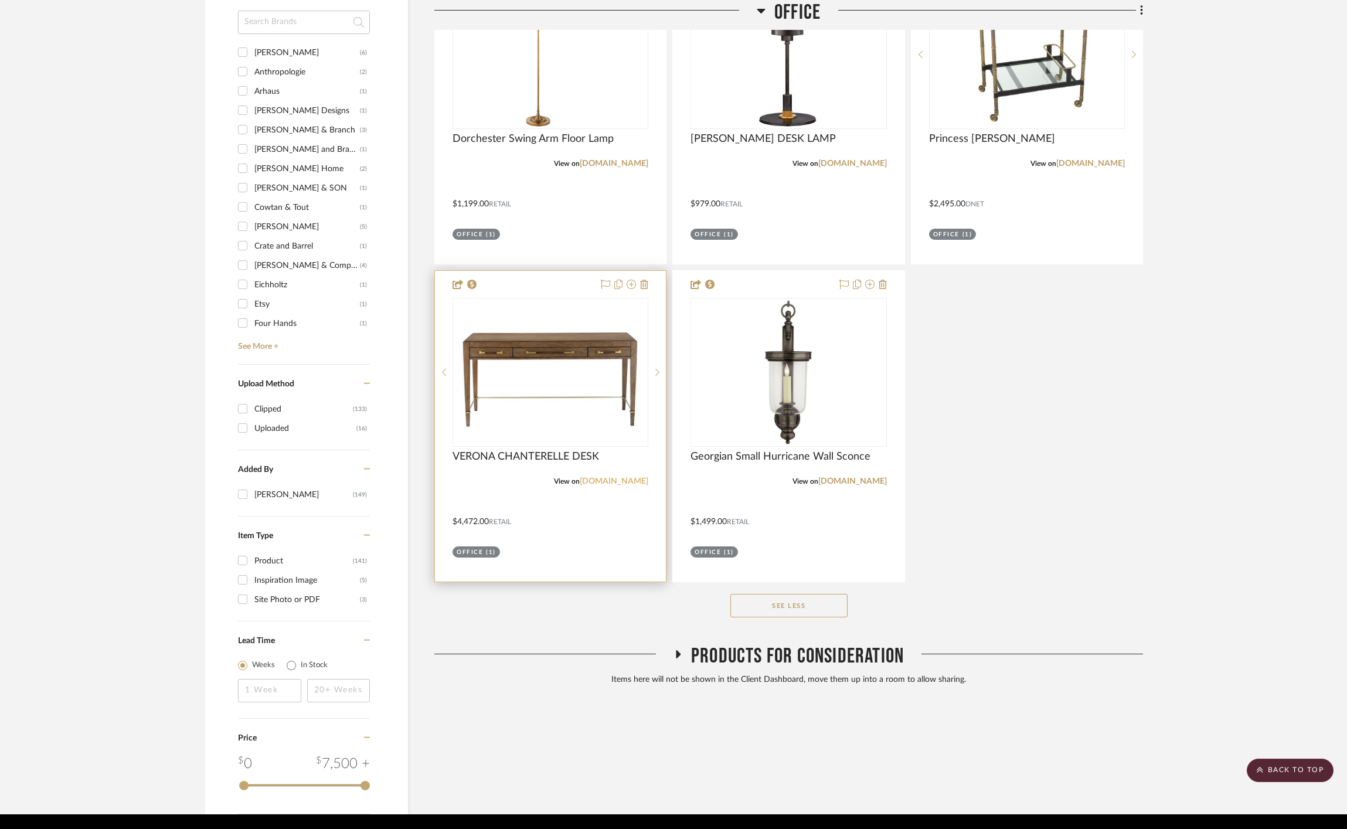
click at [627, 477] on link "[DOMAIN_NAME]" at bounding box center [614, 481] width 69 height 8
